Goal: Find specific page/section: Find specific page/section

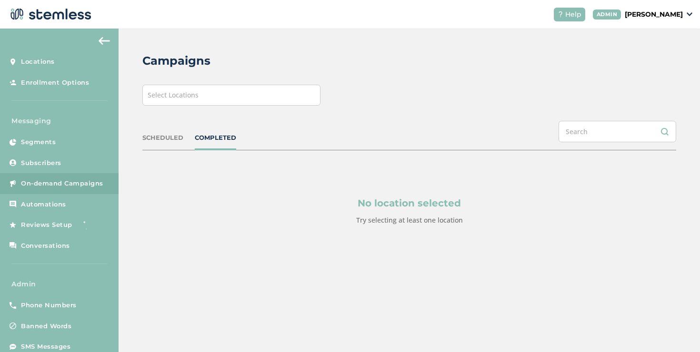
click at [217, 105] on div "Select Locations" at bounding box center [231, 95] width 178 height 21
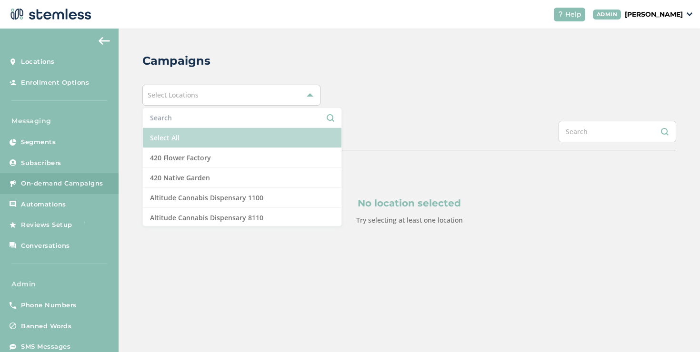
click at [176, 139] on li "Select All" at bounding box center [242, 138] width 199 height 20
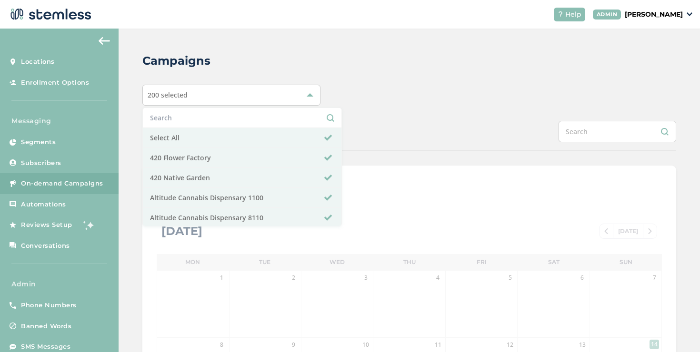
click at [321, 122] on div "SCHEDULED COMPLETED" at bounding box center [409, 136] width 534 height 30
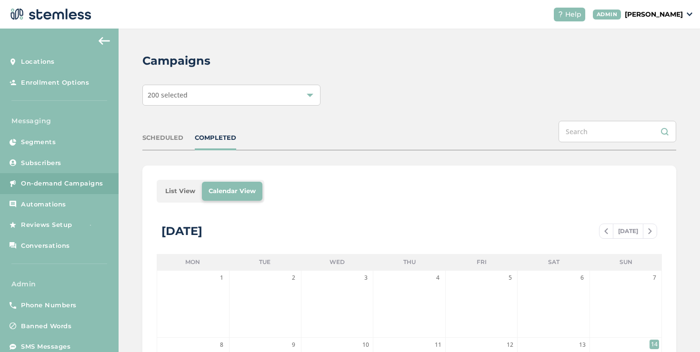
click at [172, 190] on li "List View" at bounding box center [180, 191] width 43 height 19
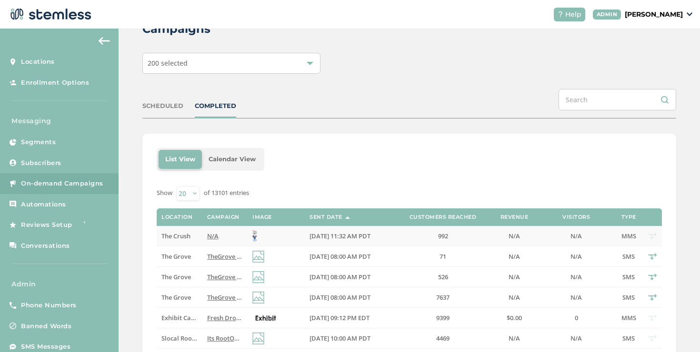
scroll to position [40, 0]
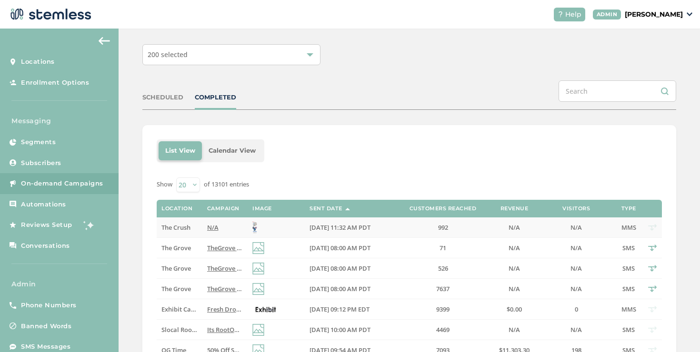
click at [252, 227] on img at bounding box center [254, 228] width 5 height 12
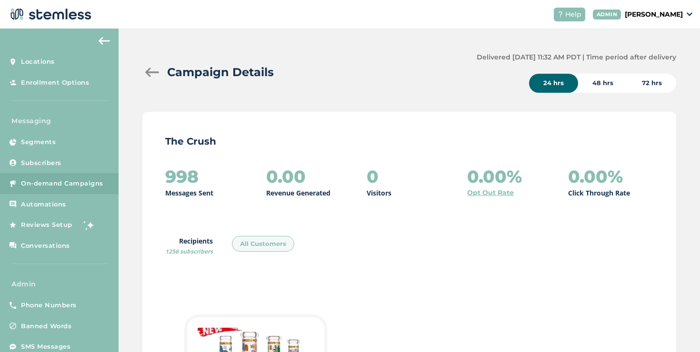
click at [145, 66] on div "Campaign Details" at bounding box center [305, 72] width 327 height 17
click at [147, 71] on div at bounding box center [151, 73] width 19 height 10
